Goal: Use online tool/utility

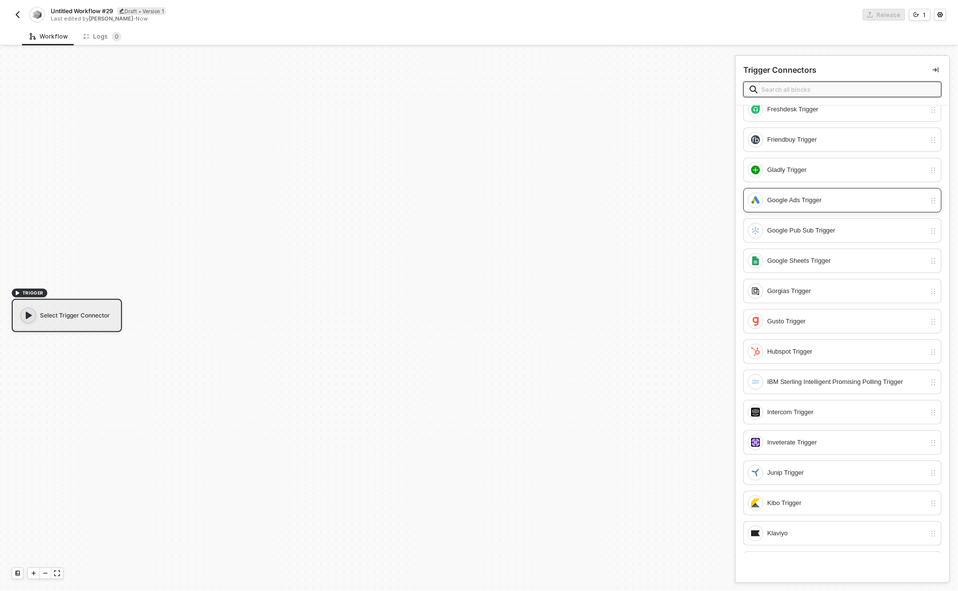
scroll to position [1077, 0]
click at [812, 265] on div "Google Sheets Trigger" at bounding box center [847, 259] width 159 height 11
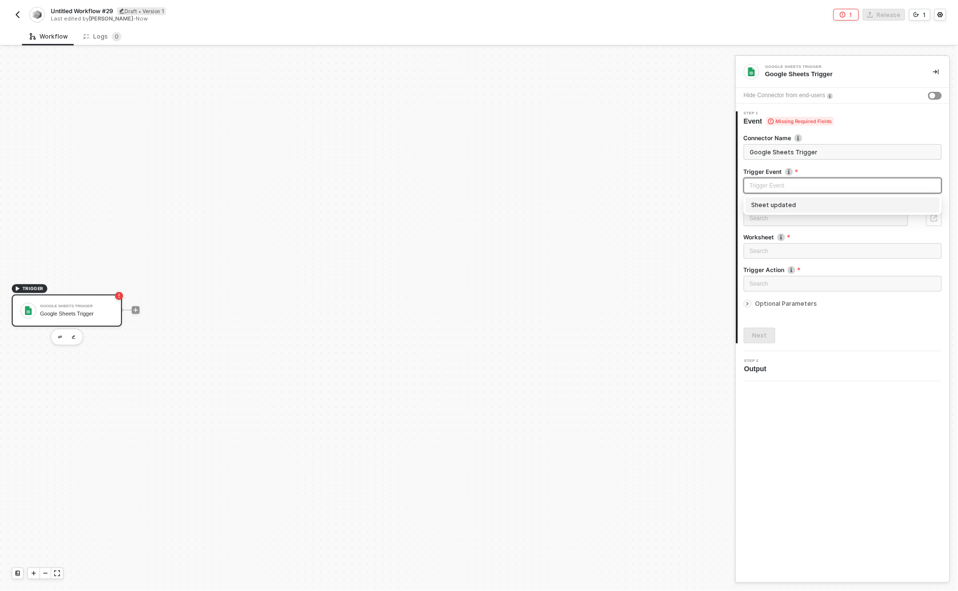
click at [804, 189] on input "search" at bounding box center [843, 185] width 186 height 15
click at [778, 205] on div "Sheet updated" at bounding box center [843, 205] width 183 height 11
type input "Trigger workflow when sheet updated"
click at [773, 217] on input "search" at bounding box center [826, 218] width 153 height 15
click at [858, 479] on div "Google Sheets Trigger Trigger workflow when sheet updated Hide Connector from e…" at bounding box center [843, 319] width 214 height 526
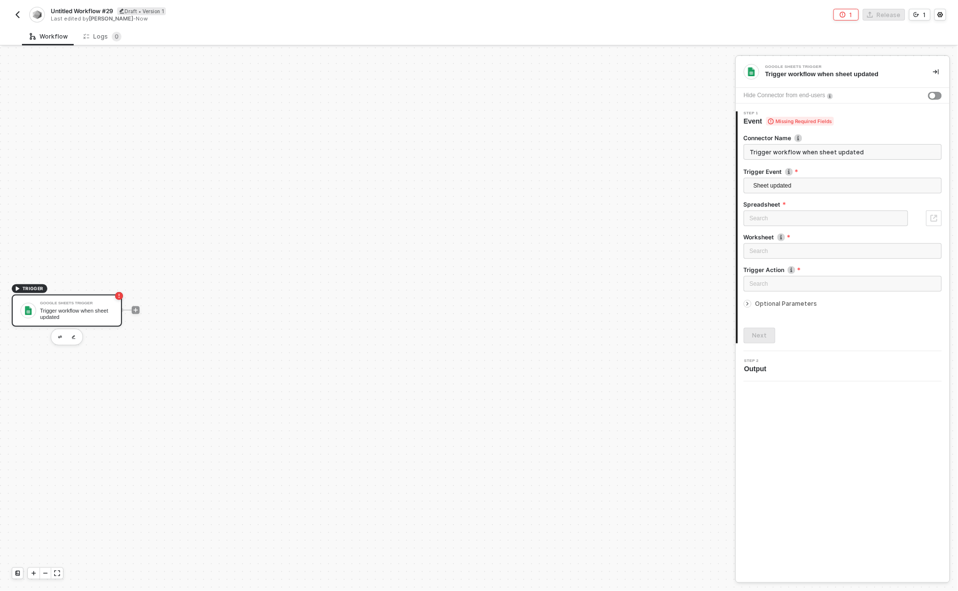
click at [818, 447] on div "Google Sheets Trigger Trigger workflow when sheet updated Hide Connector from e…" at bounding box center [843, 319] width 214 height 526
click at [814, 218] on input "search" at bounding box center [826, 218] width 153 height 15
click at [815, 419] on div "Google Sheets Trigger Trigger workflow when sheet updated Hide Connector from e…" at bounding box center [843, 319] width 214 height 526
click at [831, 439] on div "Google Sheets Trigger Trigger workflow when sheet updated Hide Connector from e…" at bounding box center [843, 319] width 214 height 526
click at [801, 219] on input "search" at bounding box center [826, 218] width 153 height 15
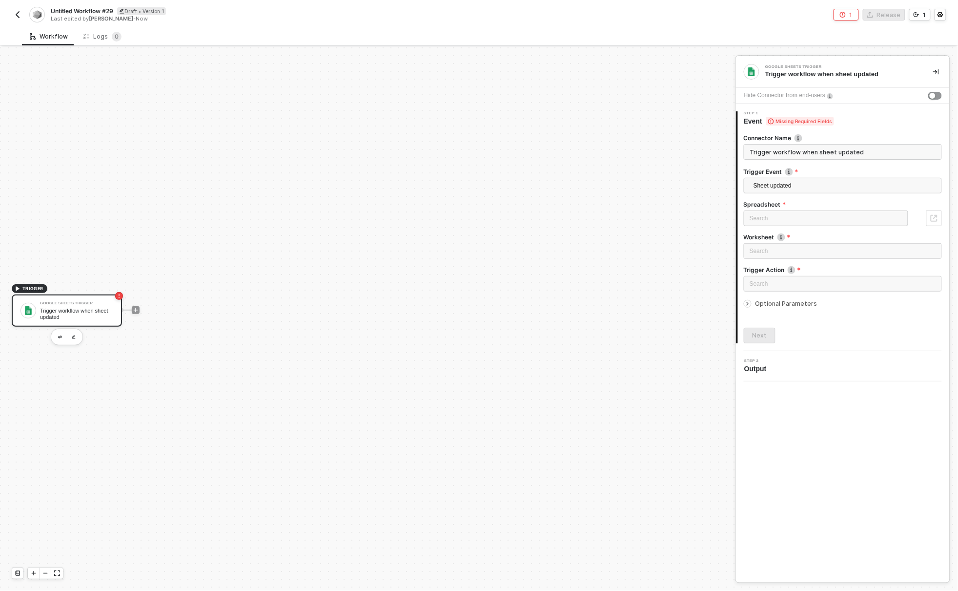
click at [190, 21] on div "Last edited by [PERSON_NAME] - Now" at bounding box center [265, 18] width 428 height 7
click at [19, 15] on img "button" at bounding box center [18, 15] width 8 height 8
